Goal: Transaction & Acquisition: Book appointment/travel/reservation

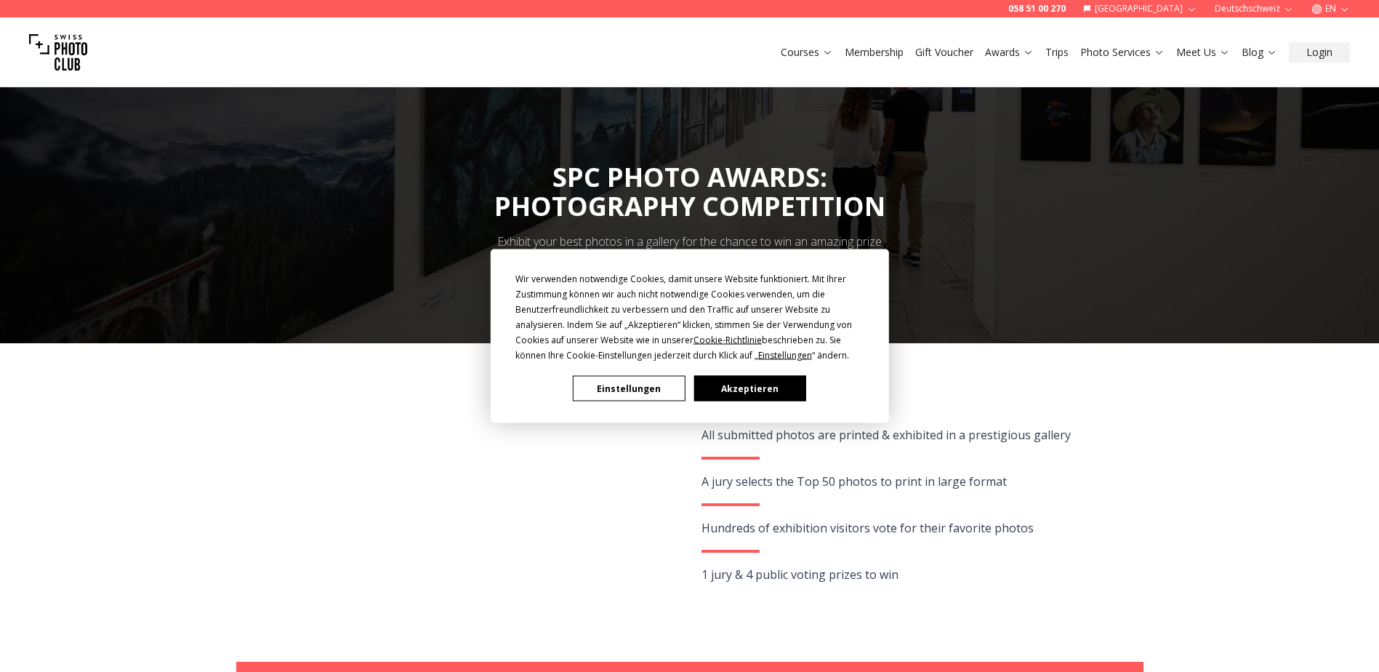
click at [748, 389] on button "Akzeptieren" at bounding box center [750, 388] width 112 height 25
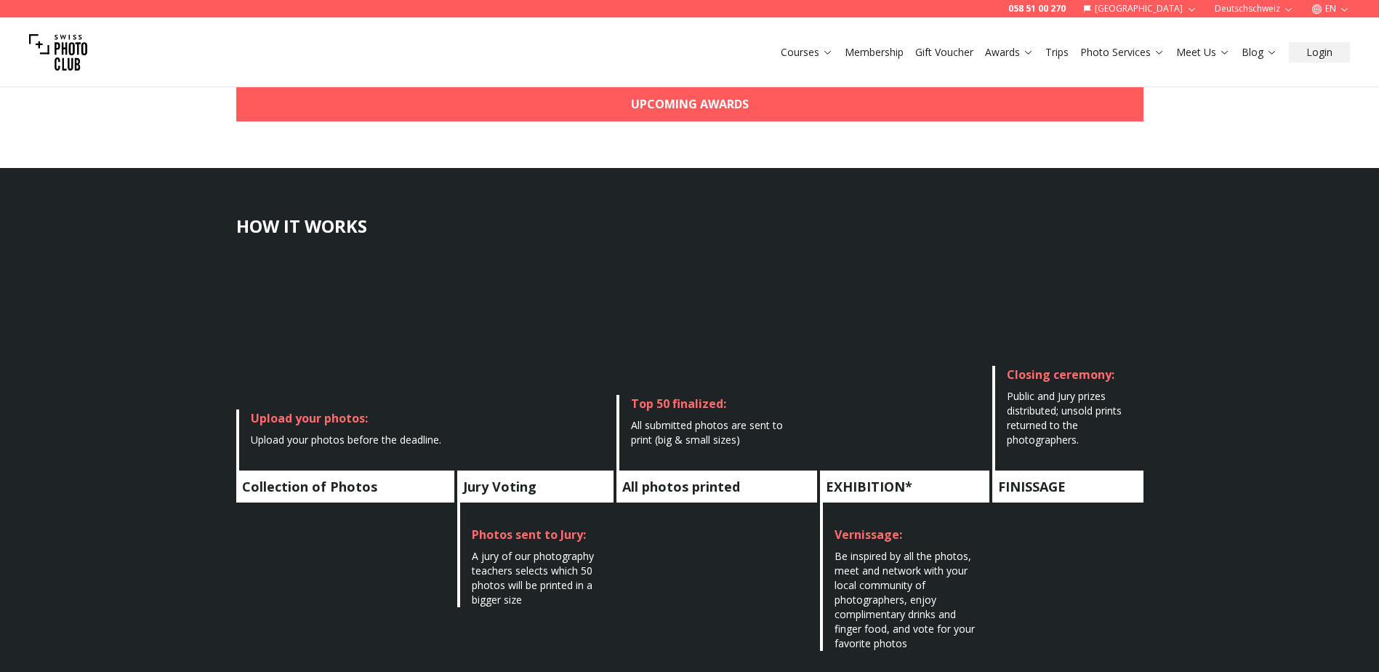
scroll to position [582, 0]
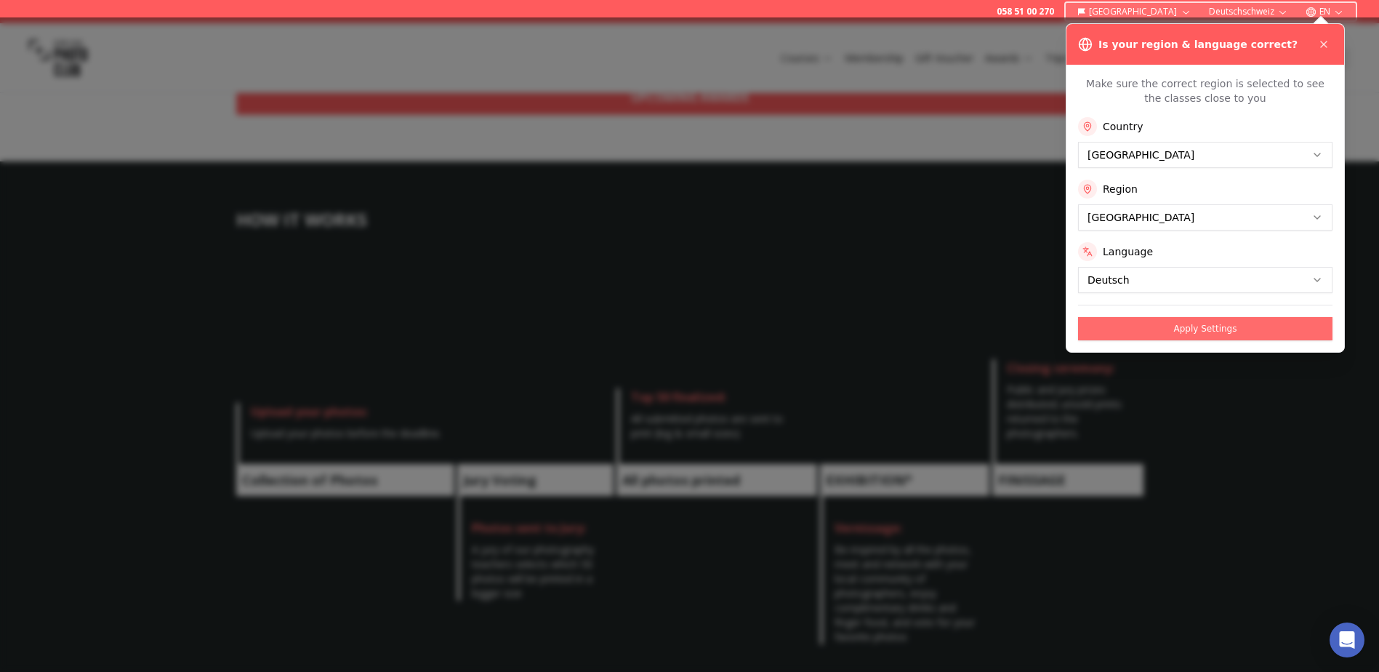
click at [1214, 327] on button "Apply Settings" at bounding box center [1205, 328] width 255 height 23
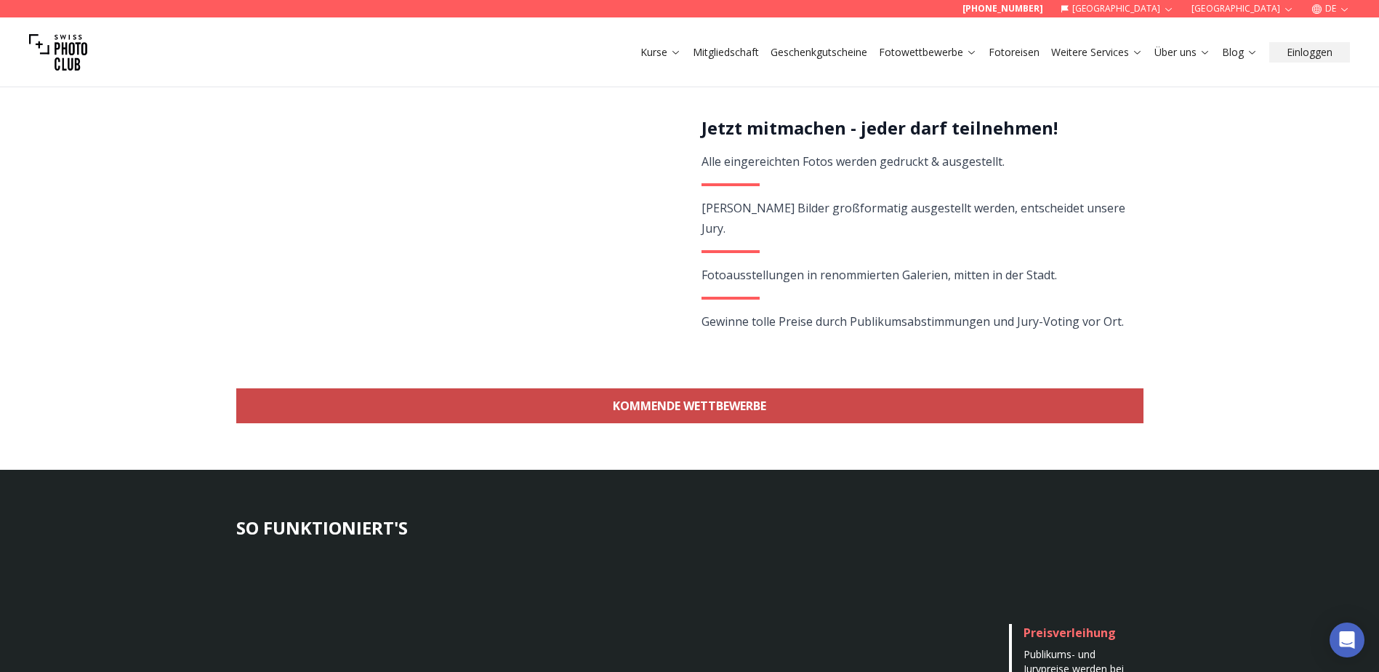
click at [681, 404] on link "KOMMENDE WETTBEWERBE" at bounding box center [689, 405] width 907 height 35
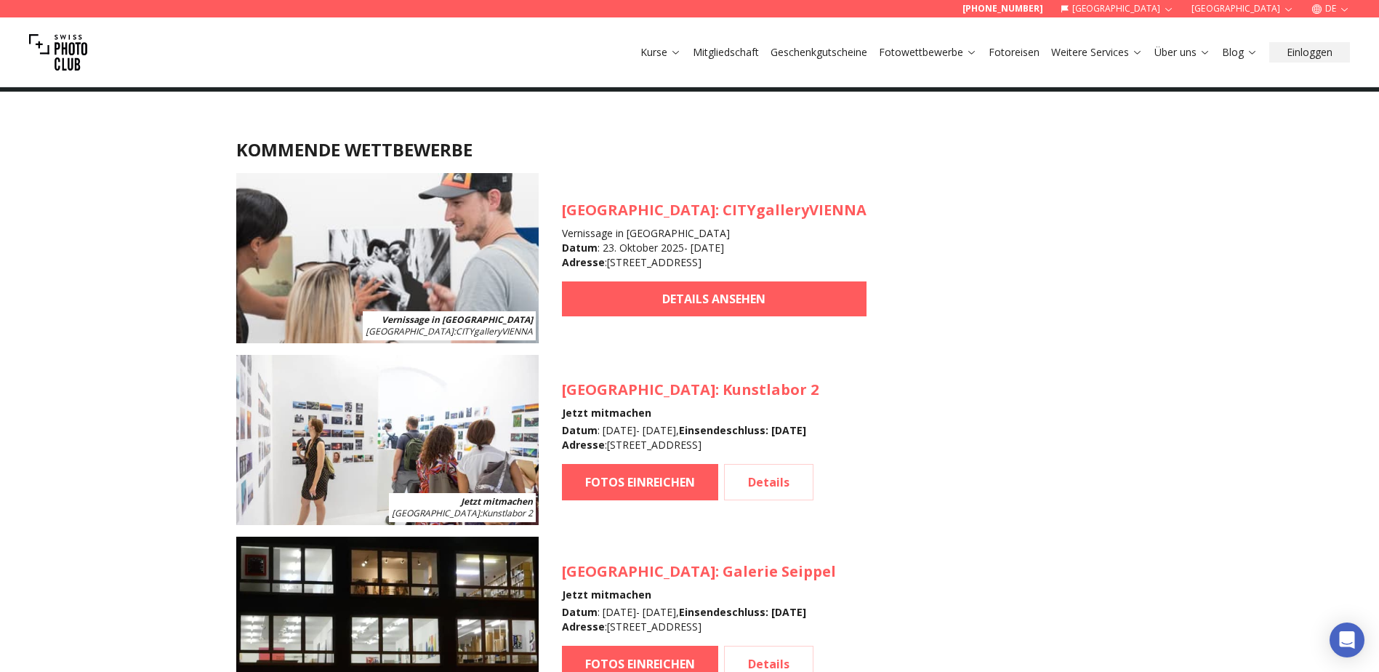
scroll to position [1296, 0]
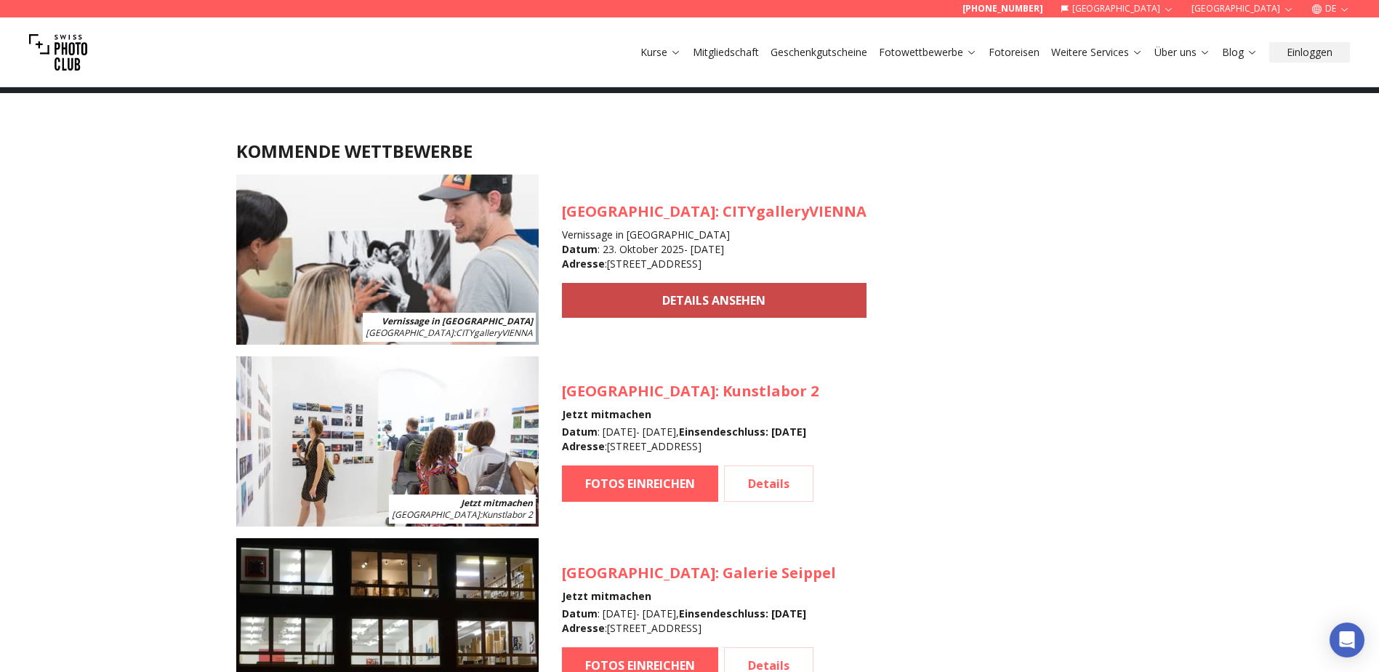
click at [670, 312] on link "DETAILS ANSEHEN" at bounding box center [714, 300] width 305 height 35
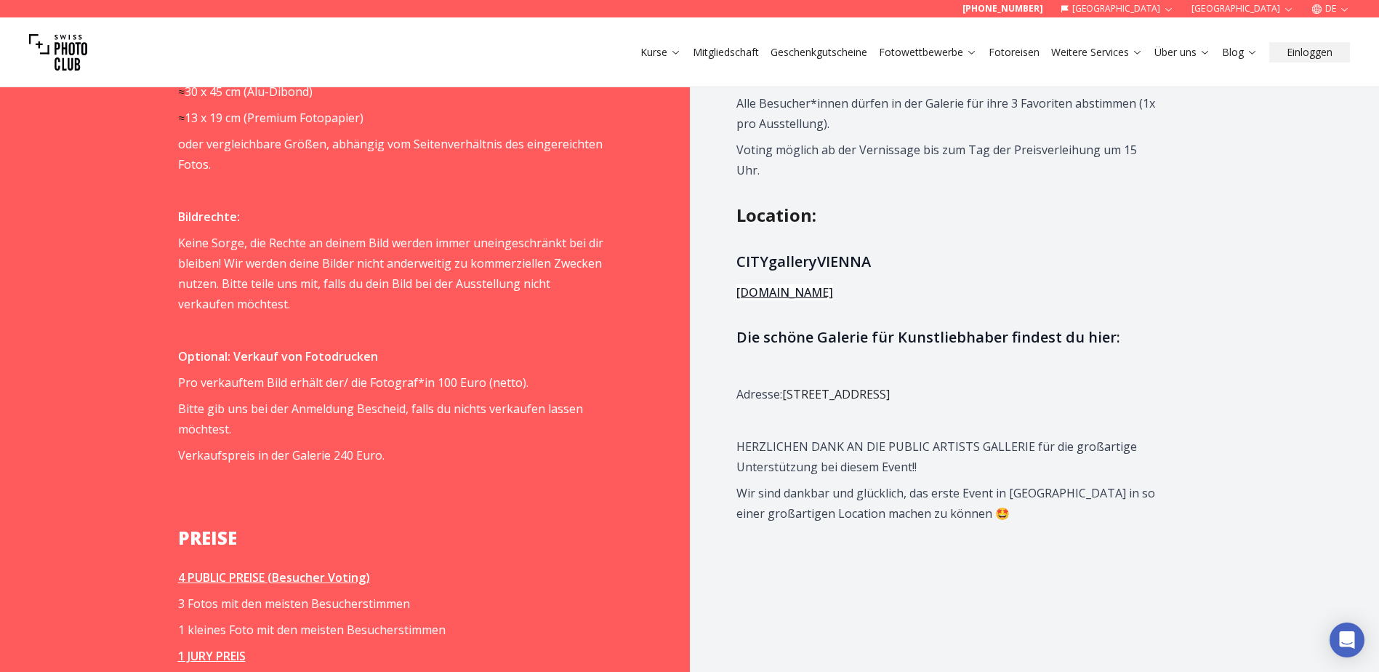
scroll to position [1382, 0]
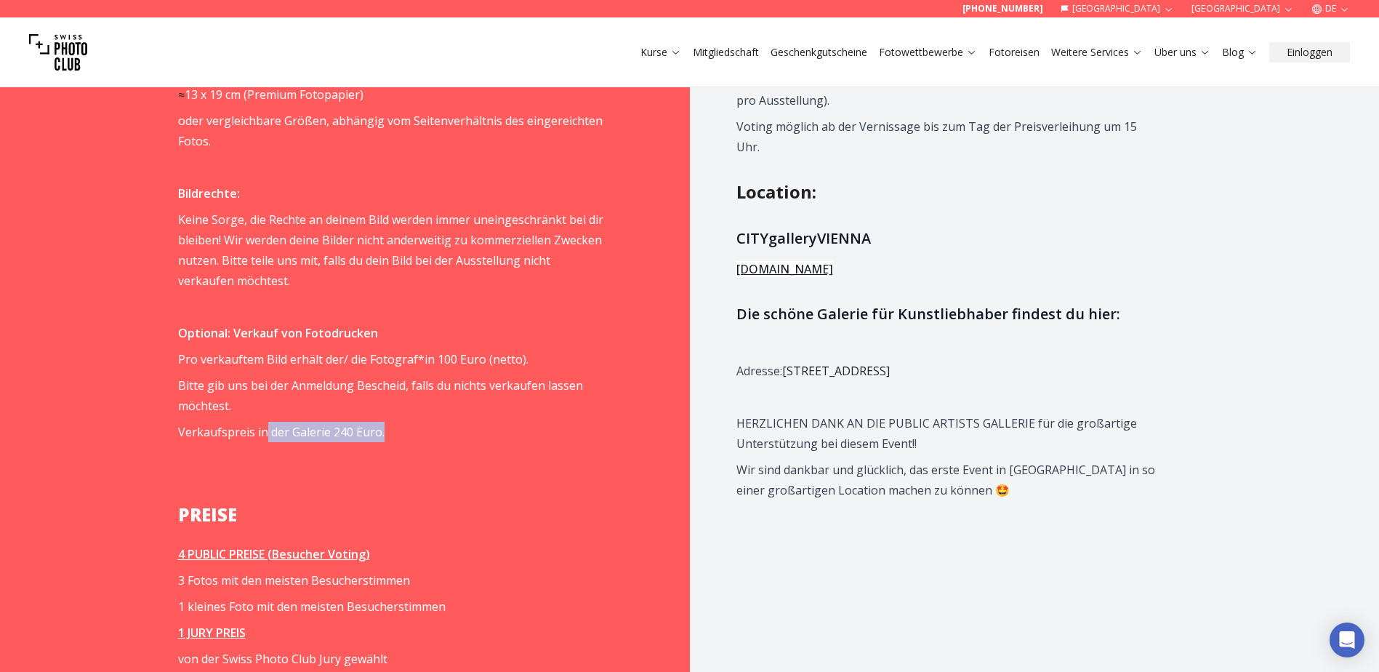
drag, startPoint x: 263, startPoint y: 434, endPoint x: 387, endPoint y: 440, distance: 123.8
click at [387, 440] on p "Verkaufspreis in der Galerie 240 Euro." at bounding box center [390, 432] width 425 height 20
drag, startPoint x: 387, startPoint y: 440, endPoint x: 501, endPoint y: 464, distance: 116.7
click at [501, 464] on p at bounding box center [390, 458] width 425 height 20
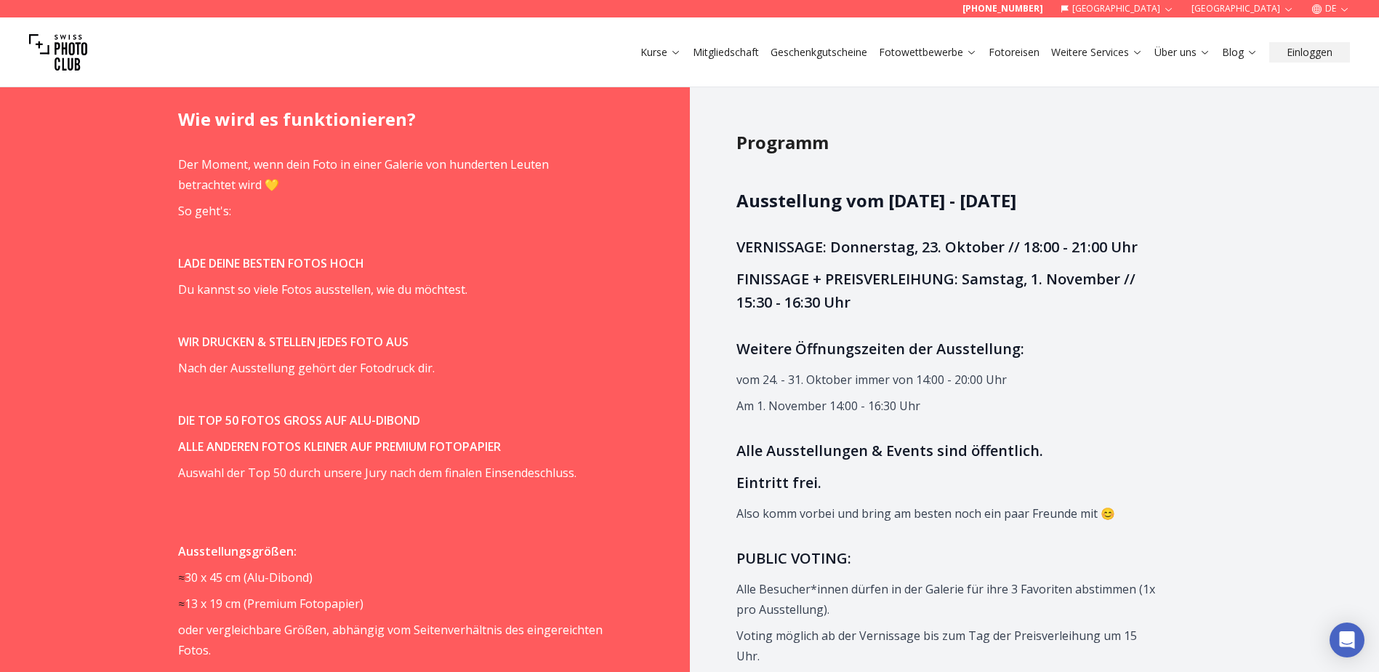
scroll to position [1018, 0]
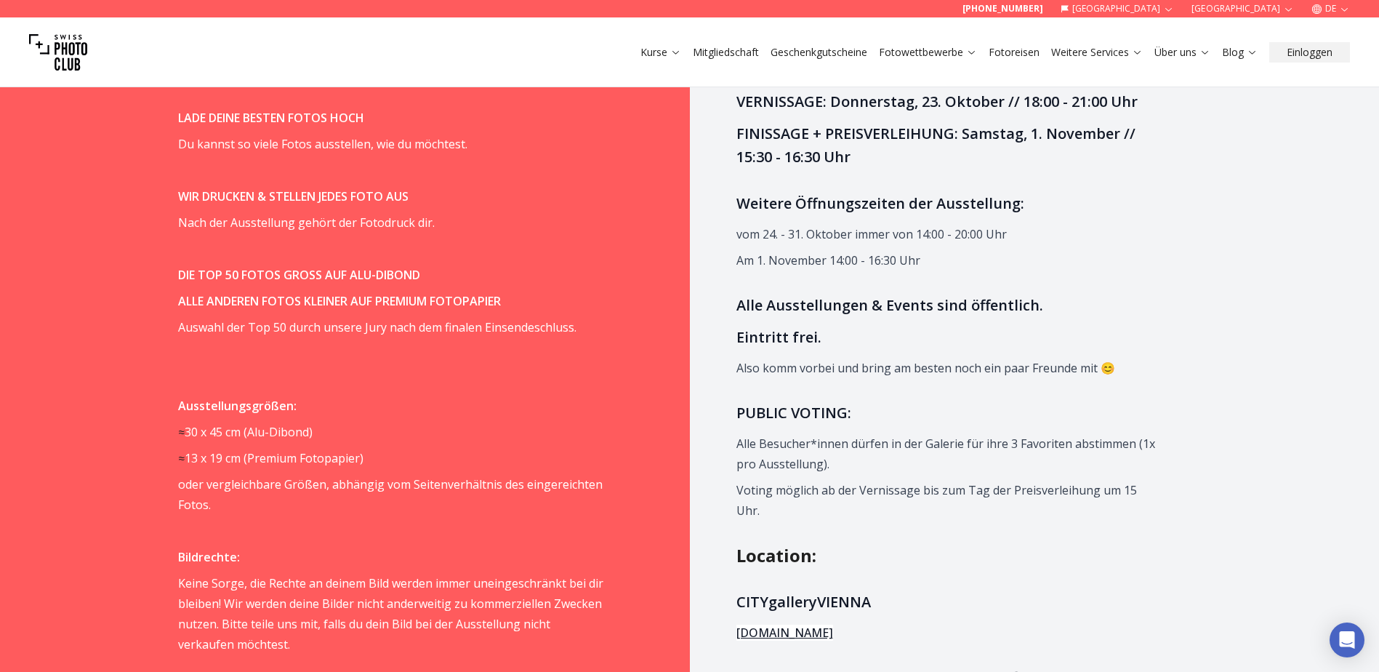
click at [1022, 55] on link "Fotoreisen" at bounding box center [1014, 52] width 51 height 15
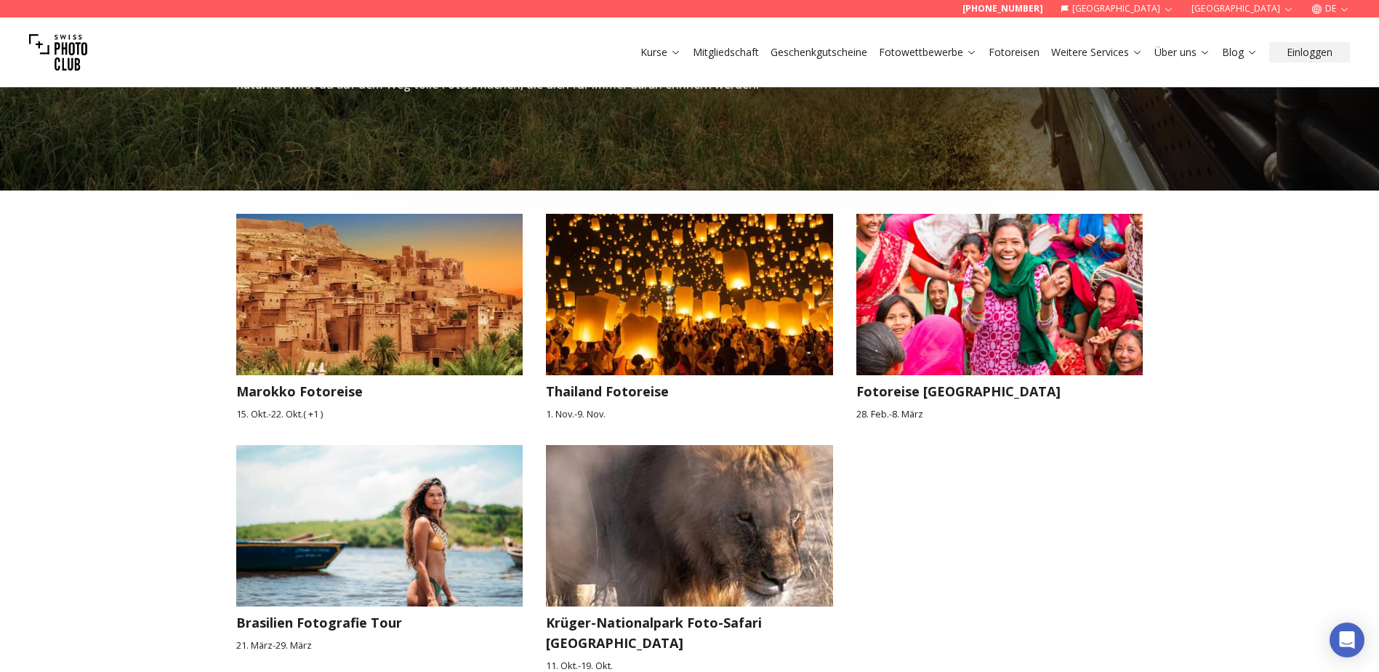
scroll to position [2036, 0]
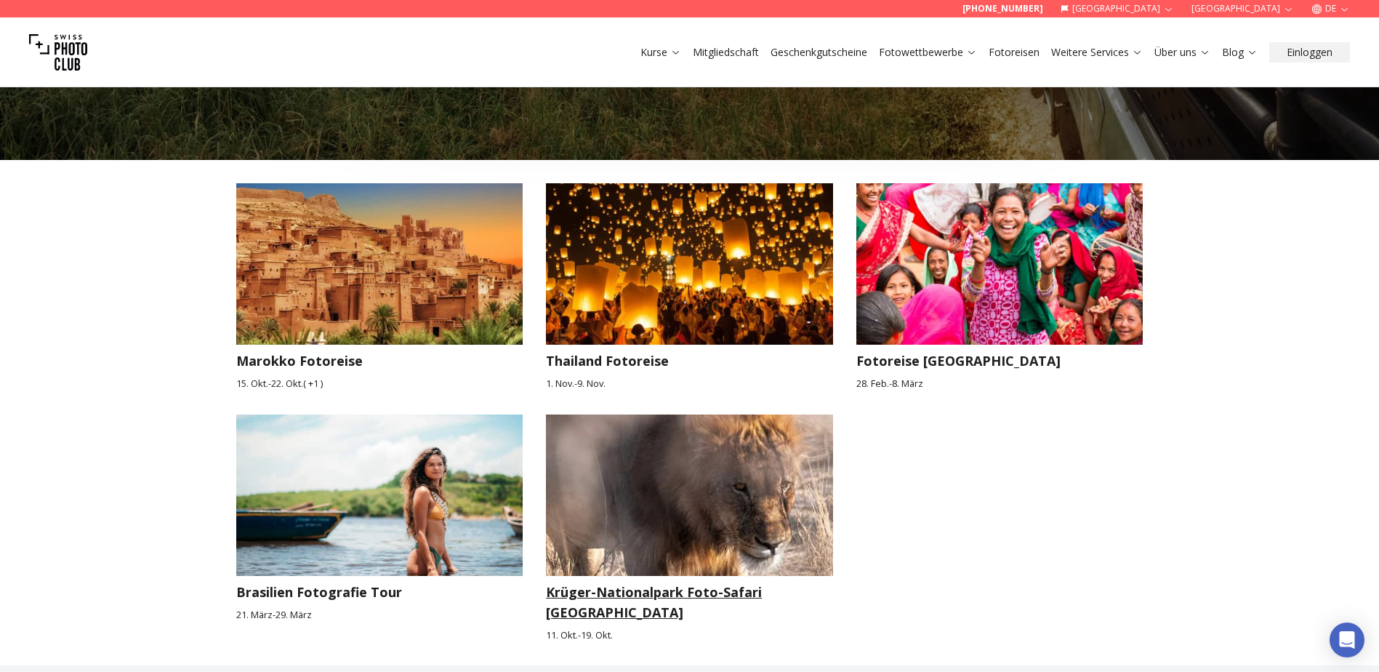
click at [759, 582] on h3 "Krüger-Nationalpark Foto-Safari [GEOGRAPHIC_DATA]" at bounding box center [689, 602] width 287 height 41
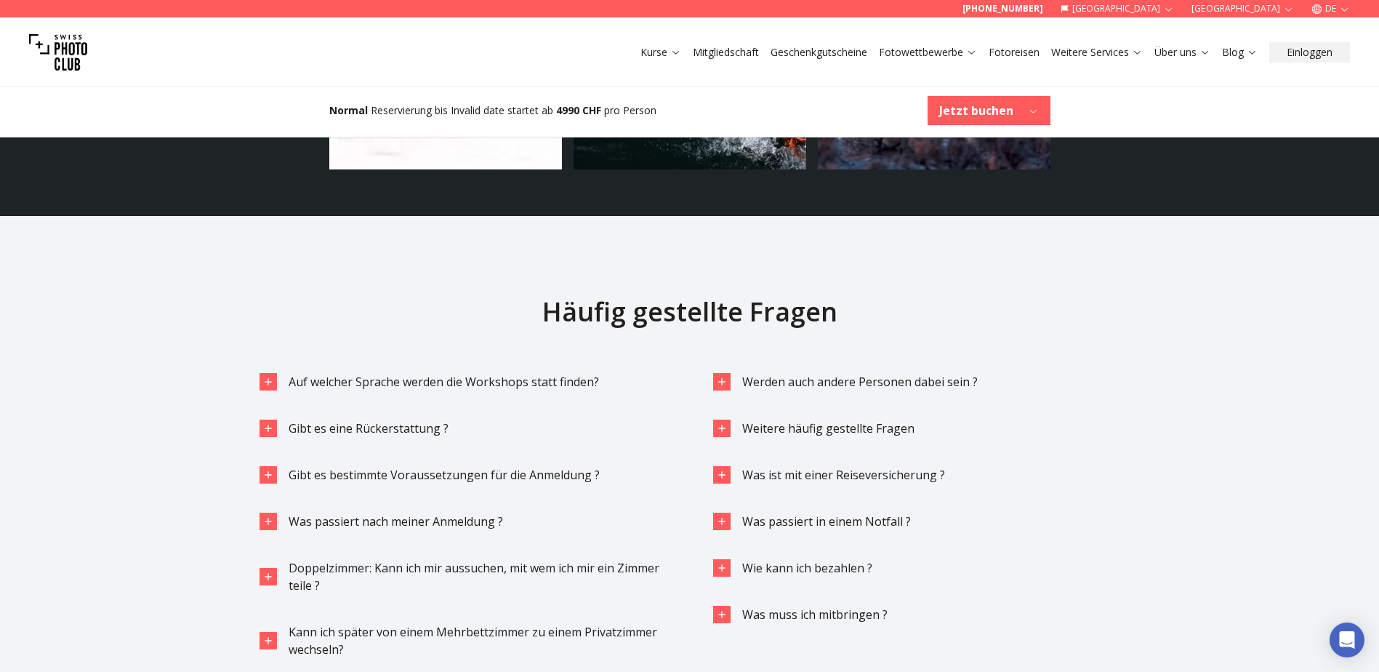
scroll to position [5381, 0]
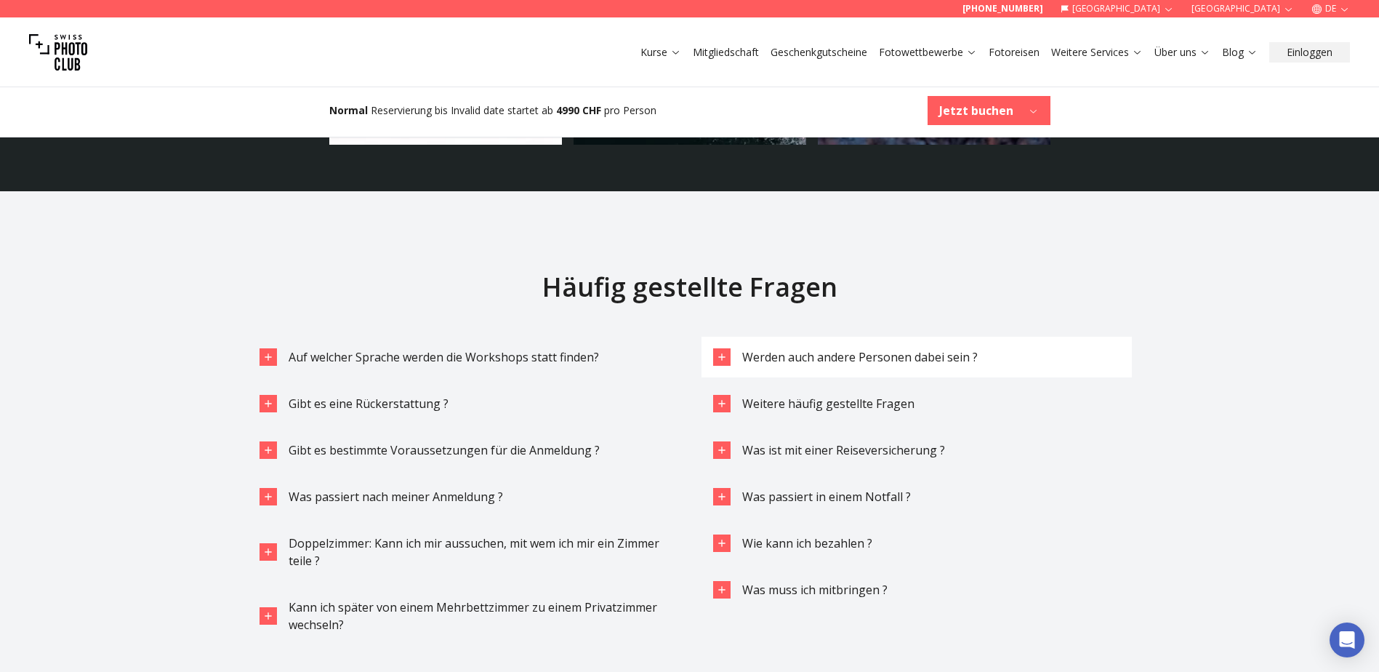
click at [749, 349] on span "Werden auch andere Personen dabei sein ?" at bounding box center [860, 357] width 236 height 16
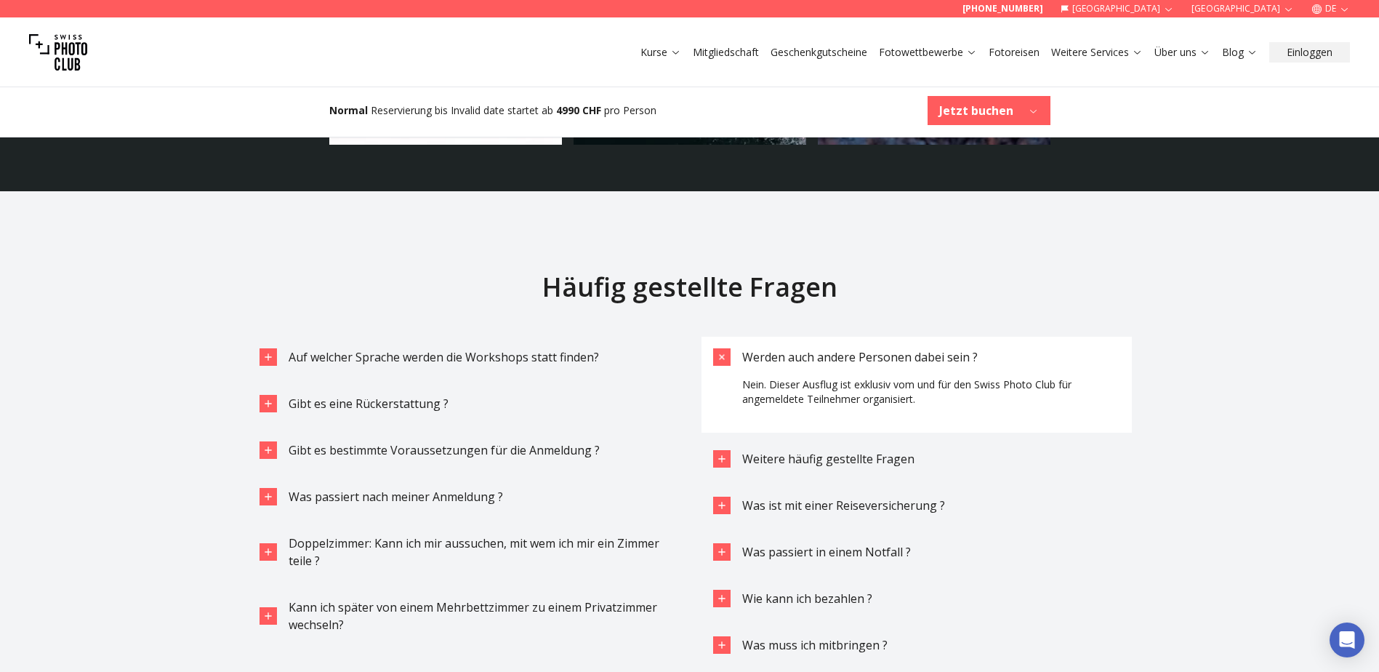
click at [749, 349] on span "Werden auch andere Personen dabei sein ?" at bounding box center [860, 357] width 236 height 16
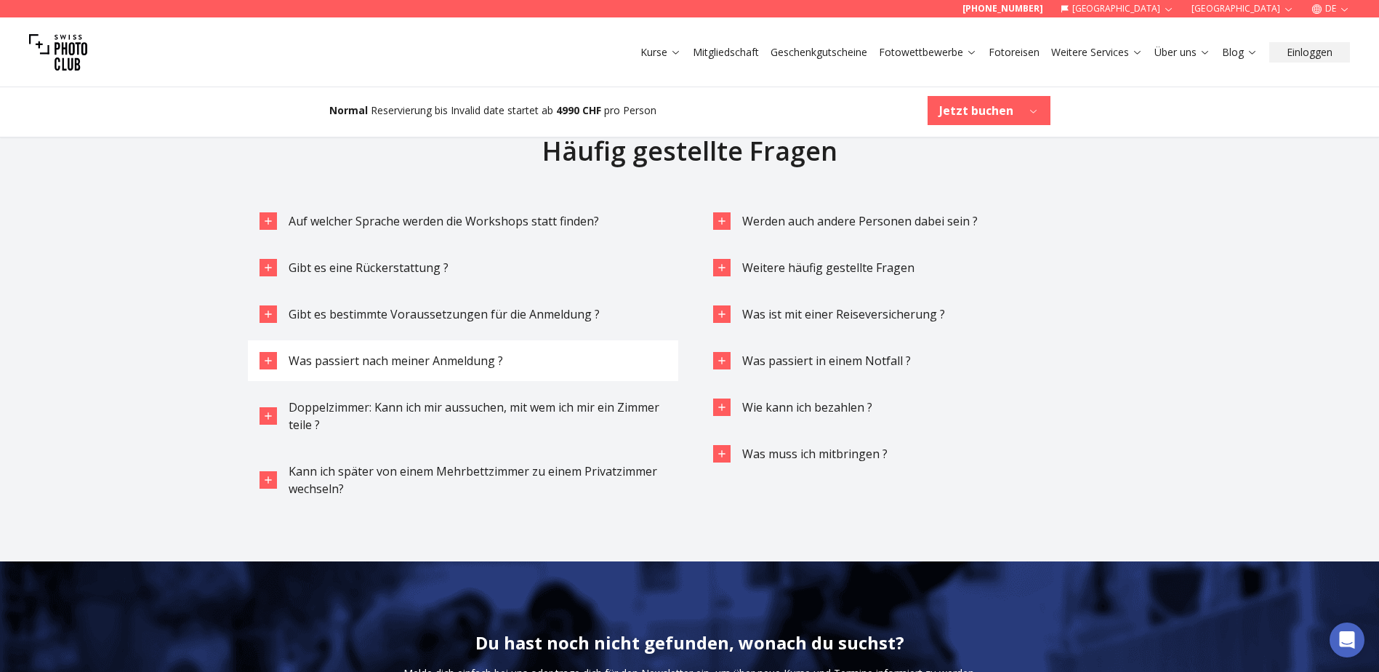
scroll to position [5526, 0]
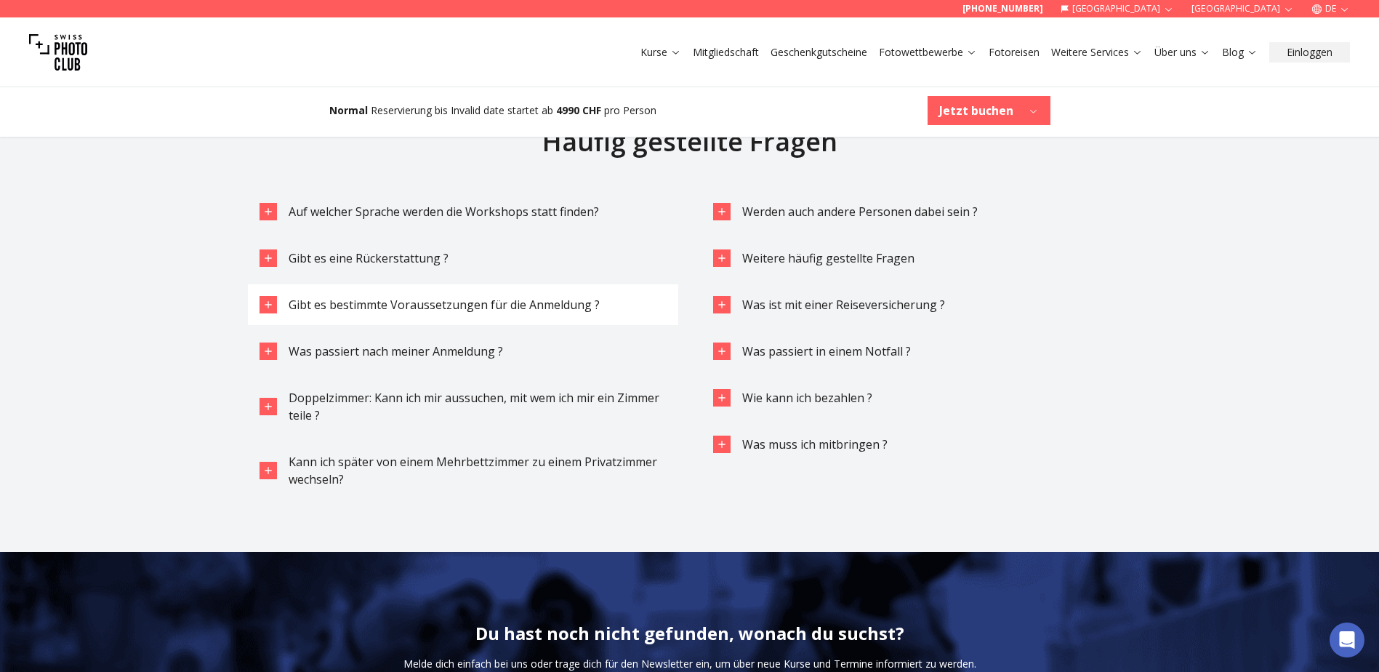
click at [430, 297] on span "Gibt es bestimmte Voraussetzungen für die Anmeldung ?" at bounding box center [444, 305] width 311 height 16
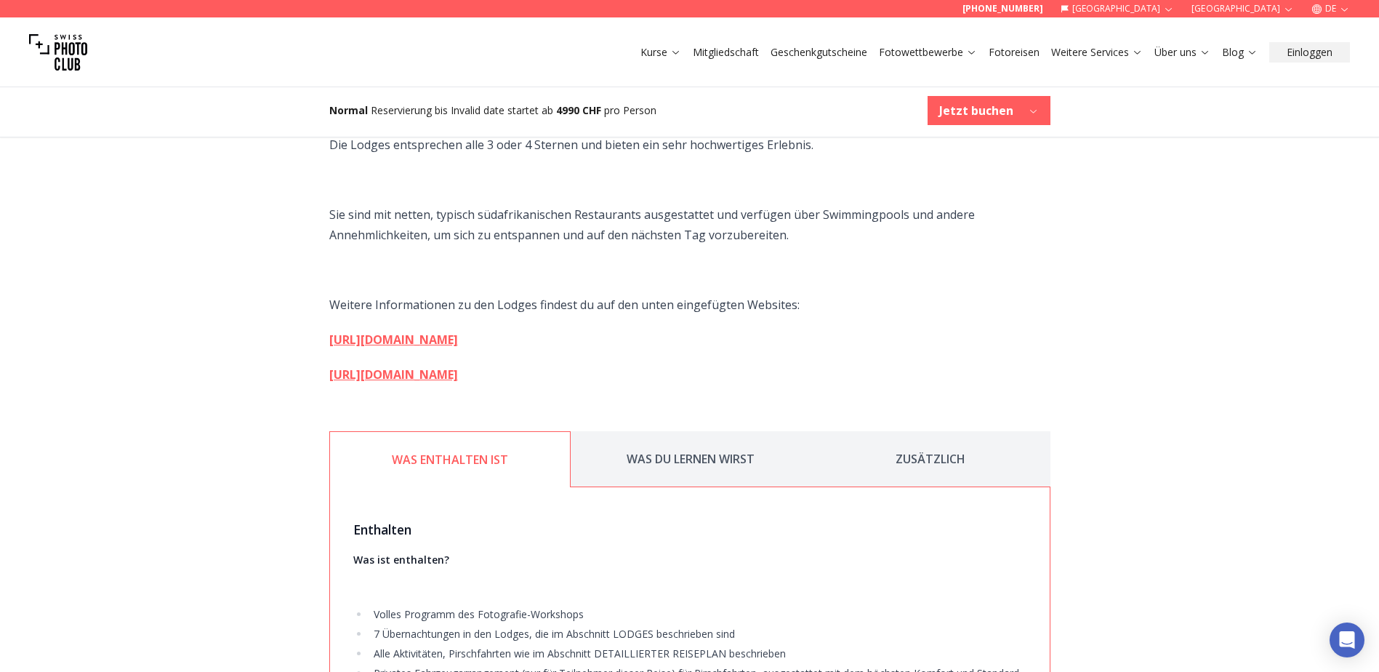
scroll to position [3418, 0]
click at [670, 434] on button "WAS DU LERNEN WIRST" at bounding box center [691, 462] width 240 height 56
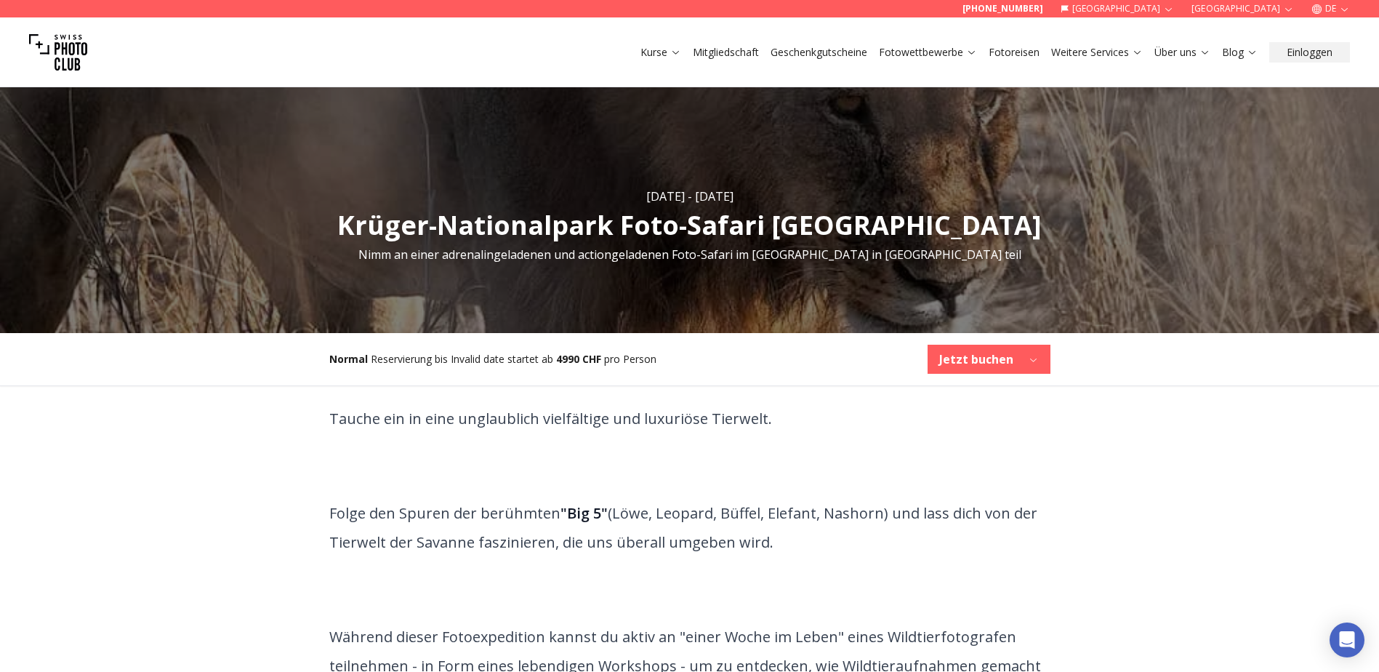
scroll to position [218, 0]
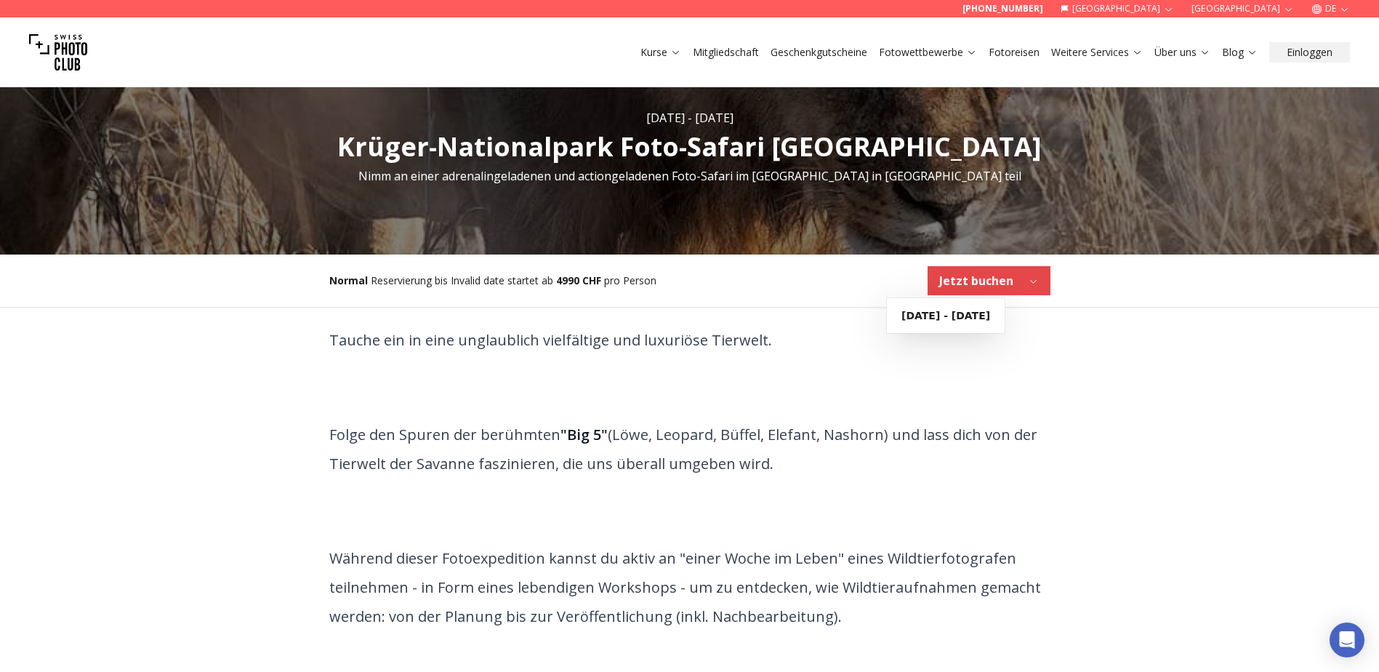
click at [988, 282] on b "Jetzt buchen" at bounding box center [976, 280] width 74 height 17
click at [733, 369] on span "Tauche ein in eine unglaublich vielfältige und luxuriöse Tierwelt. Folge den Sp…" at bounding box center [689, 631] width 721 height 611
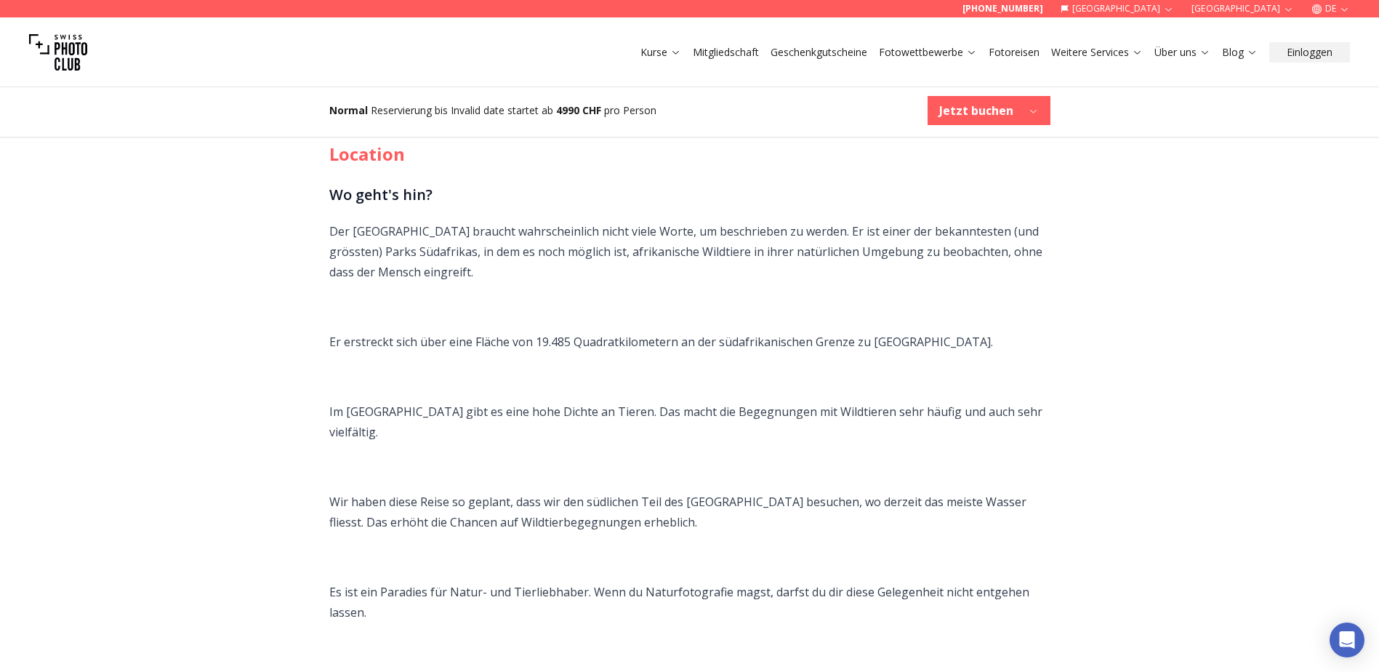
scroll to position [1163, 0]
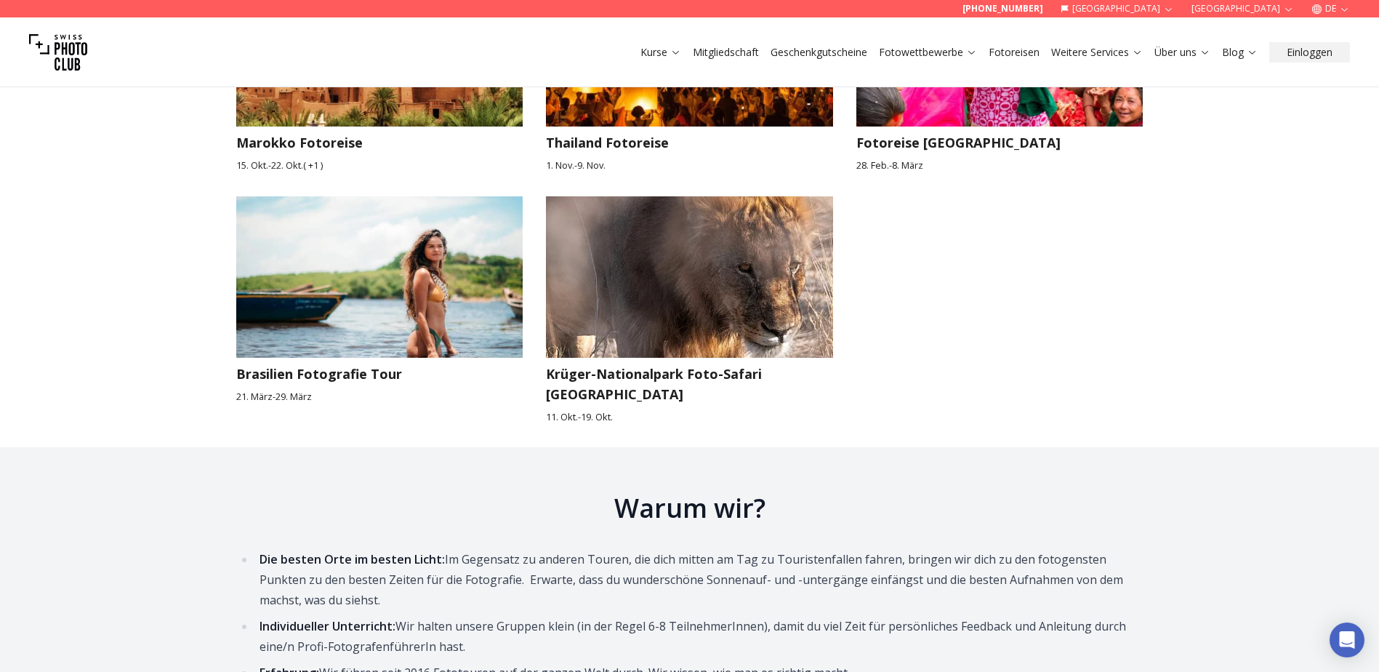
scroll to position [1963, 0]
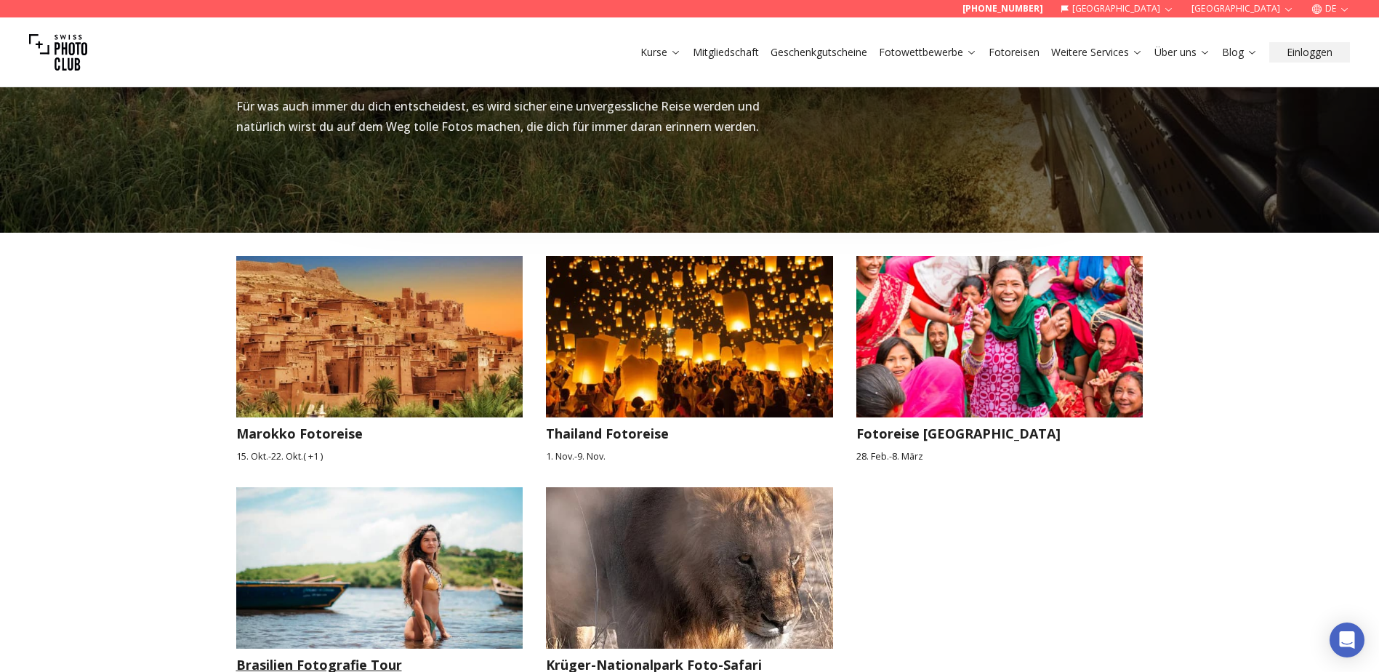
click at [394, 503] on img at bounding box center [379, 567] width 287 height 161
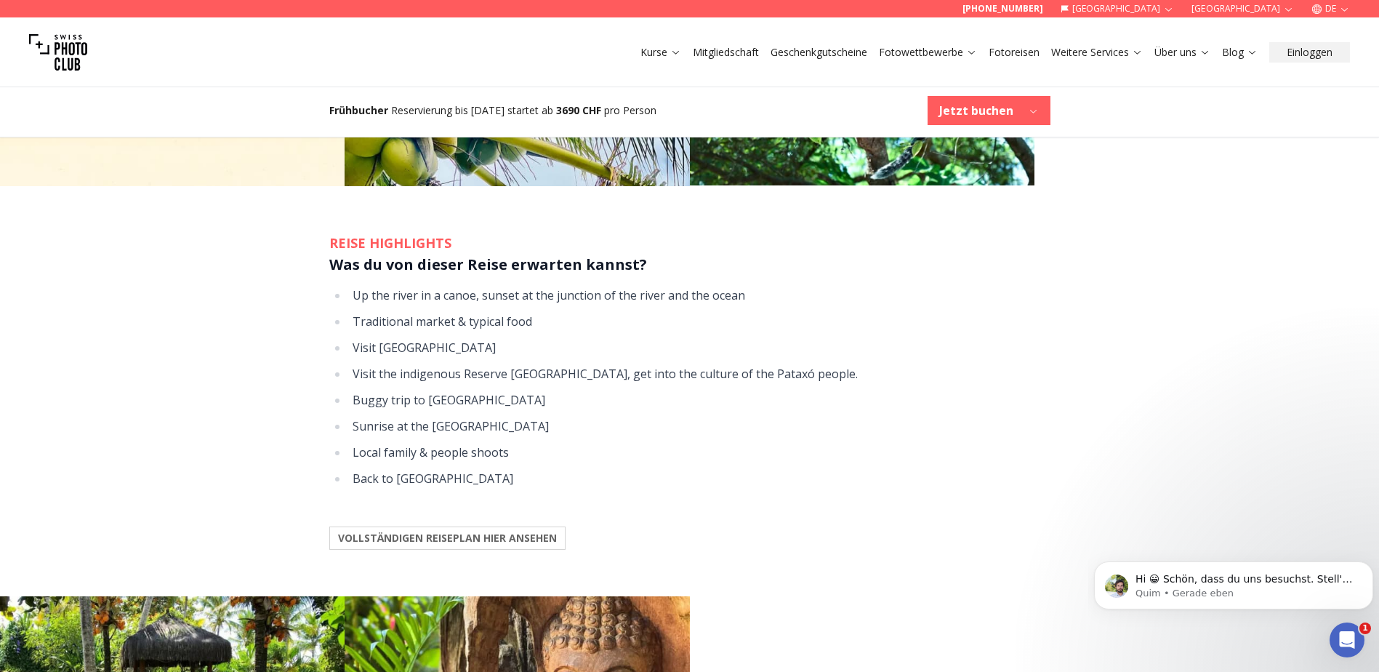
scroll to position [1672, 0]
